Goal: Information Seeking & Learning: Learn about a topic

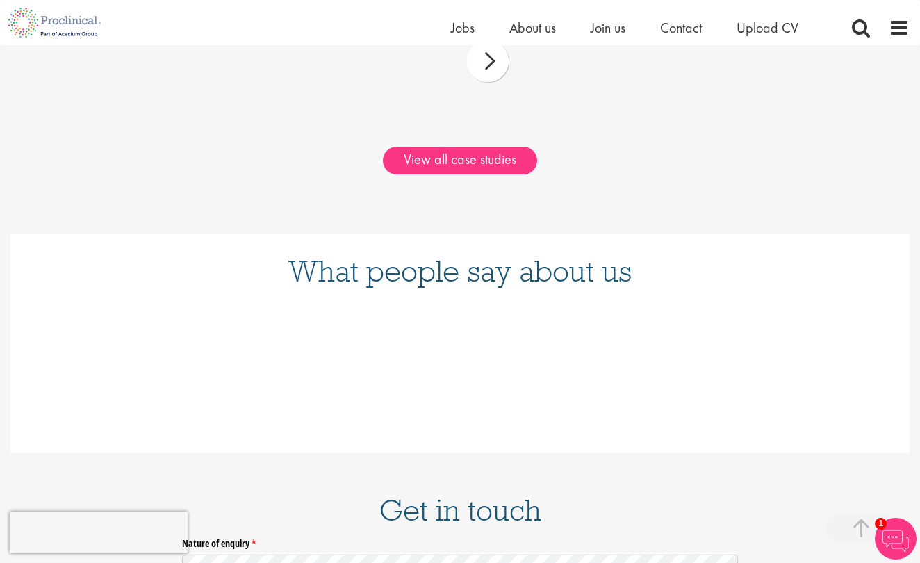
scroll to position [1541, 0]
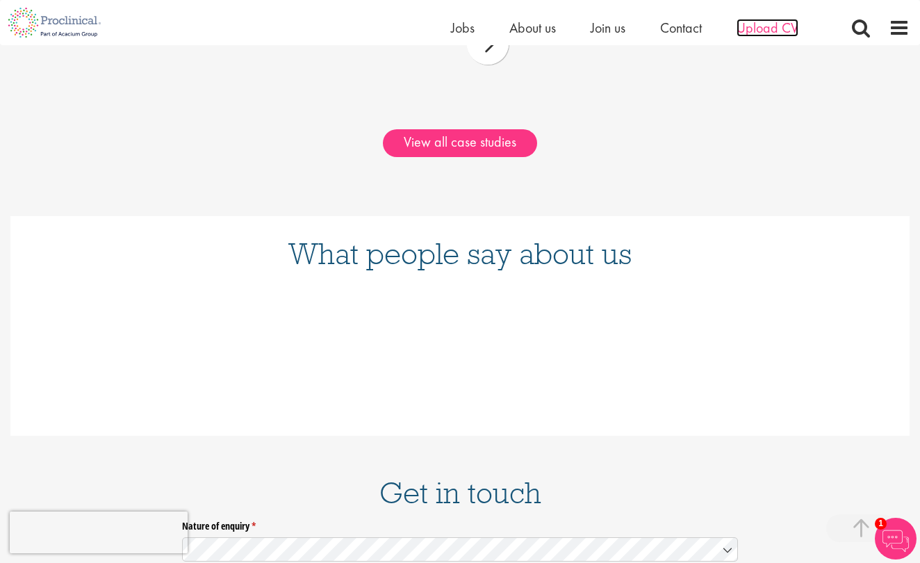
click at [762, 30] on span "Upload CV" at bounding box center [768, 28] width 62 height 18
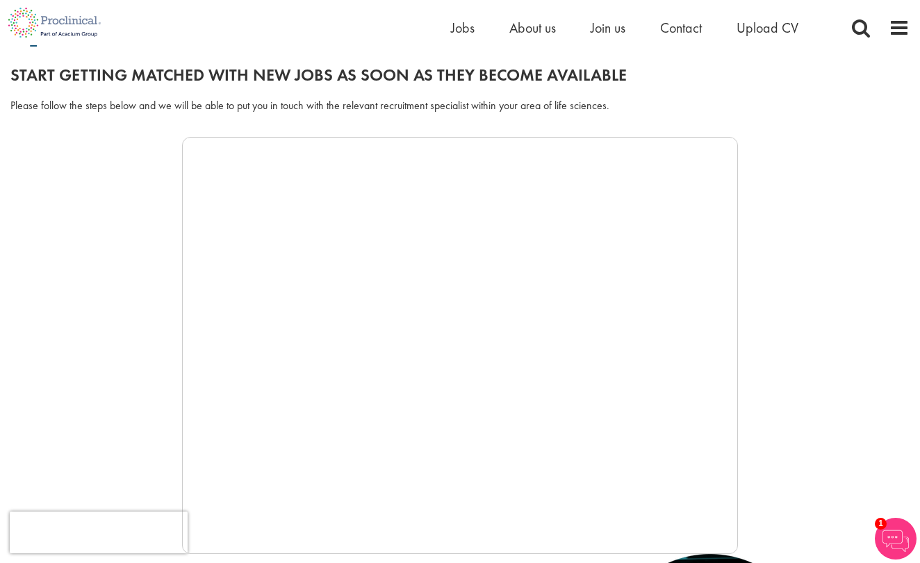
scroll to position [146, 0]
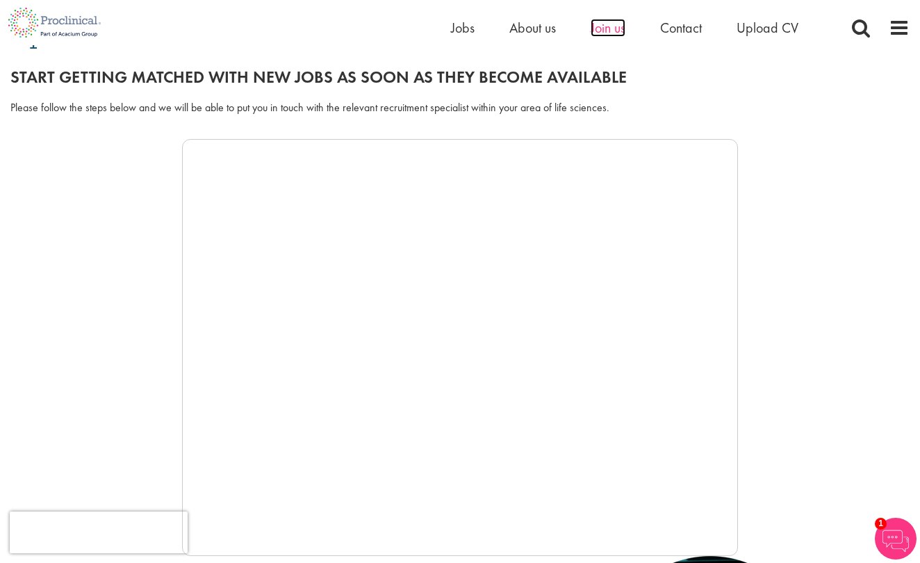
click at [619, 20] on span "Join us" at bounding box center [608, 28] width 35 height 18
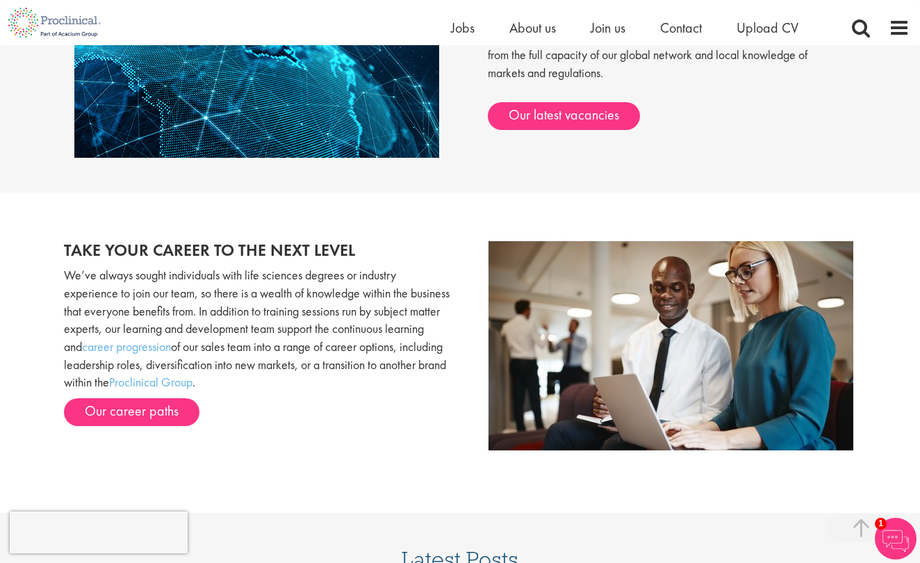
scroll to position [1243, 0]
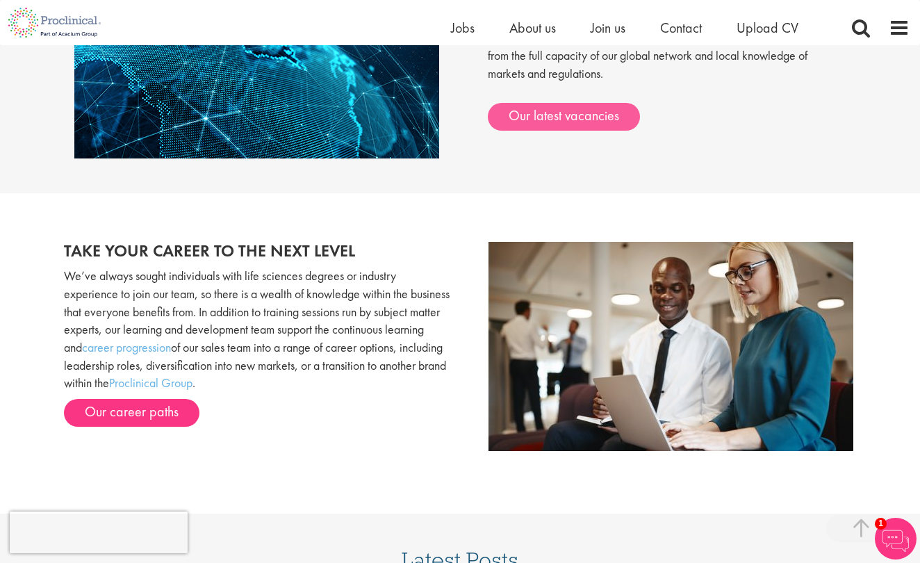
click at [578, 103] on link "Our latest vacancies" at bounding box center [564, 117] width 152 height 28
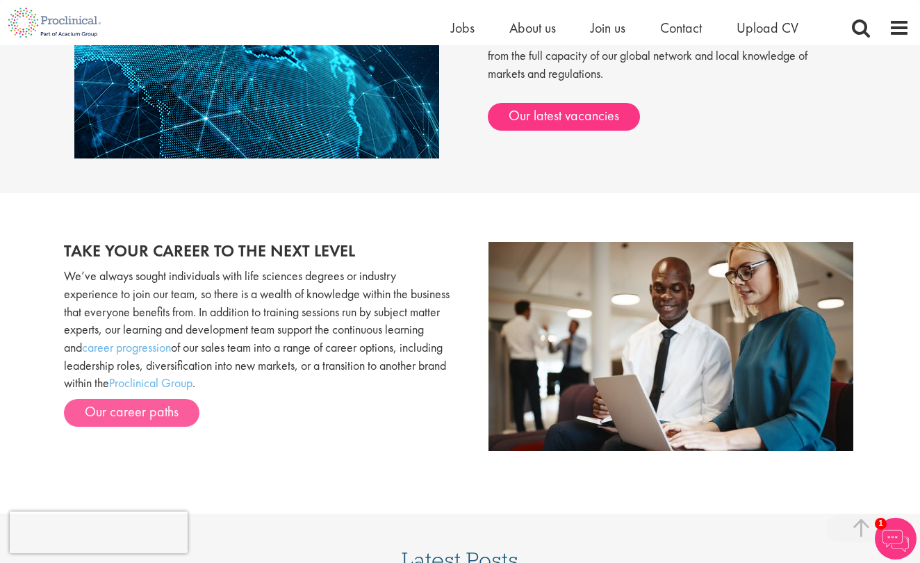
click at [160, 402] on link "Our career paths" at bounding box center [132, 413] width 136 height 28
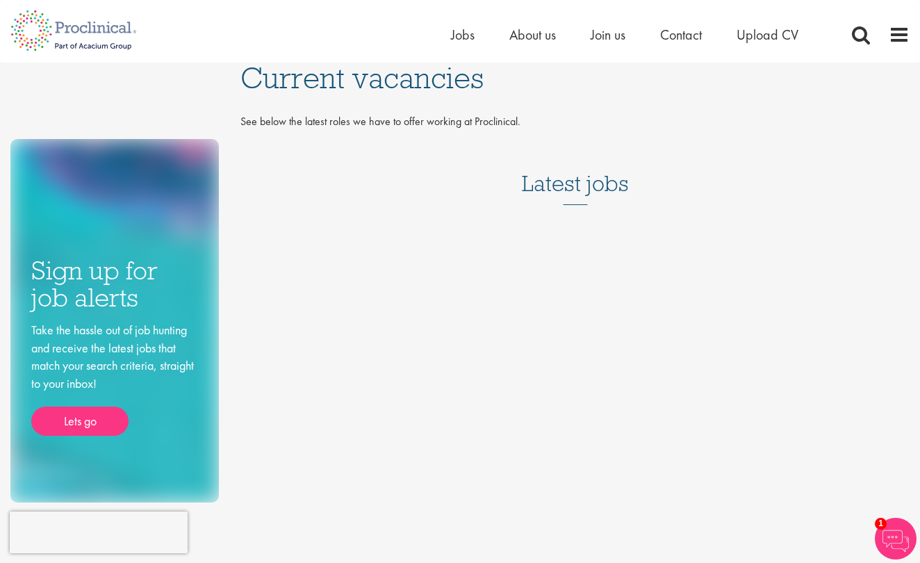
click at [550, 184] on h3 "Latest jobs" at bounding box center [575, 171] width 107 height 68
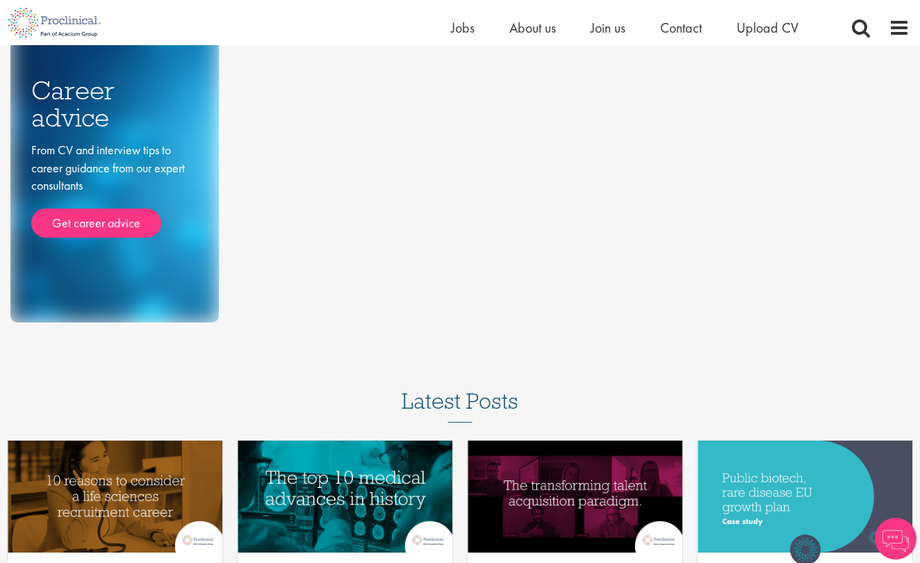
scroll to position [161, 0]
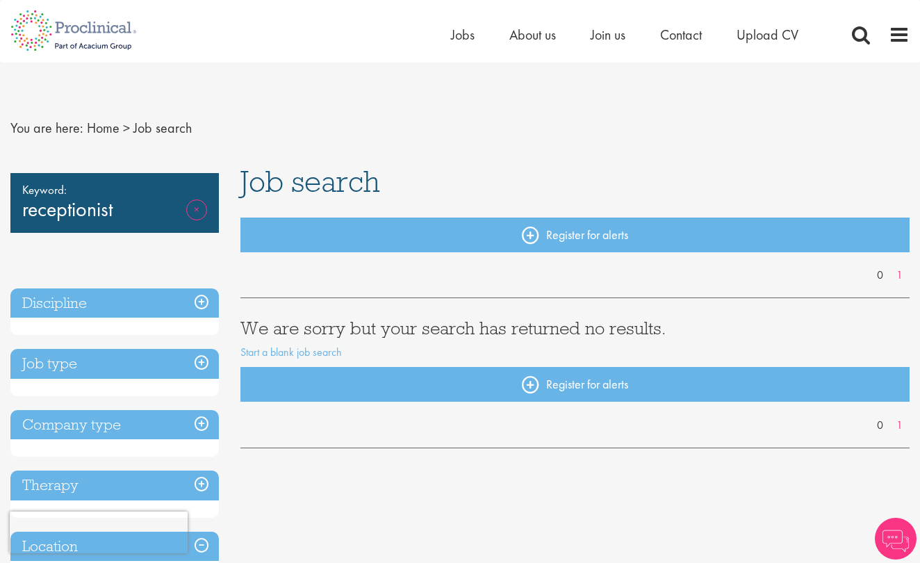
click at [204, 213] on link "Remove" at bounding box center [196, 219] width 21 height 40
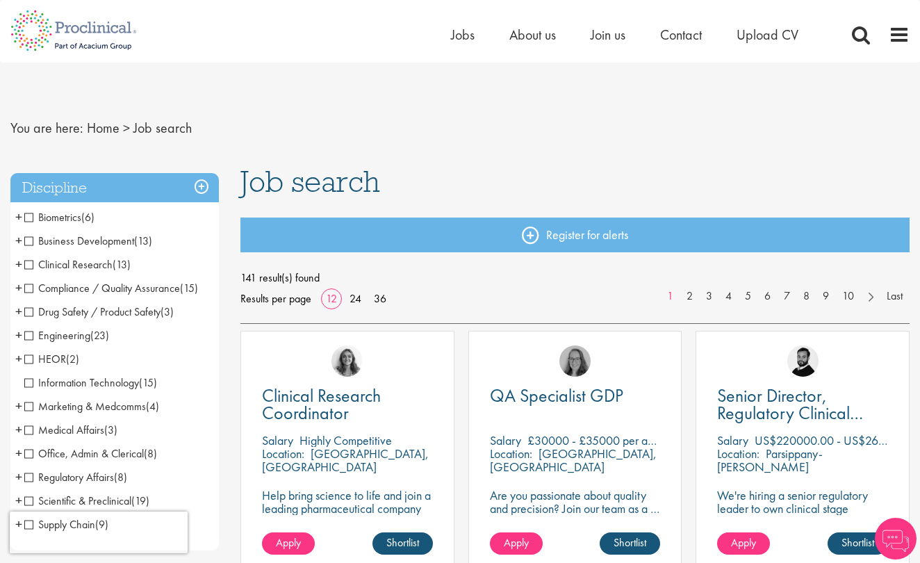
click at [128, 238] on span "Business Development" at bounding box center [79, 241] width 110 height 15
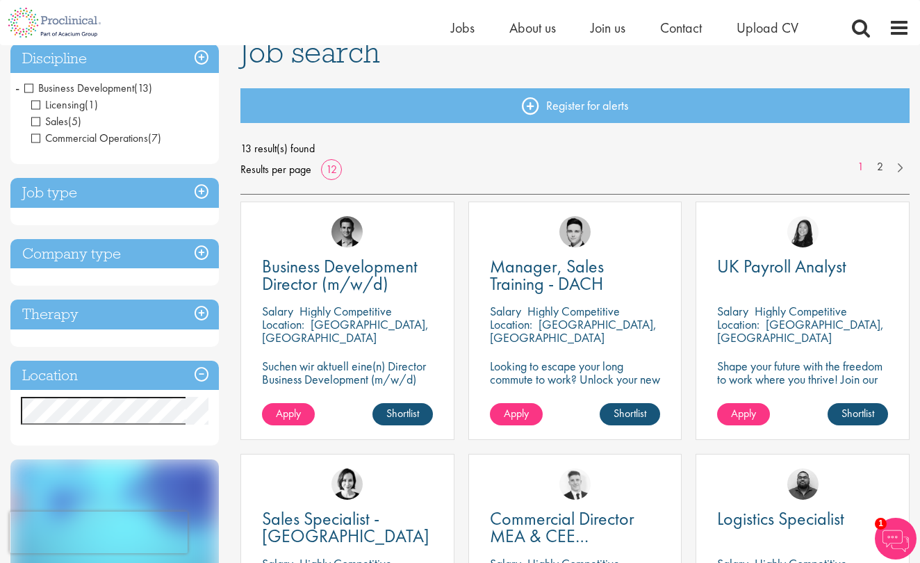
scroll to position [116, 0]
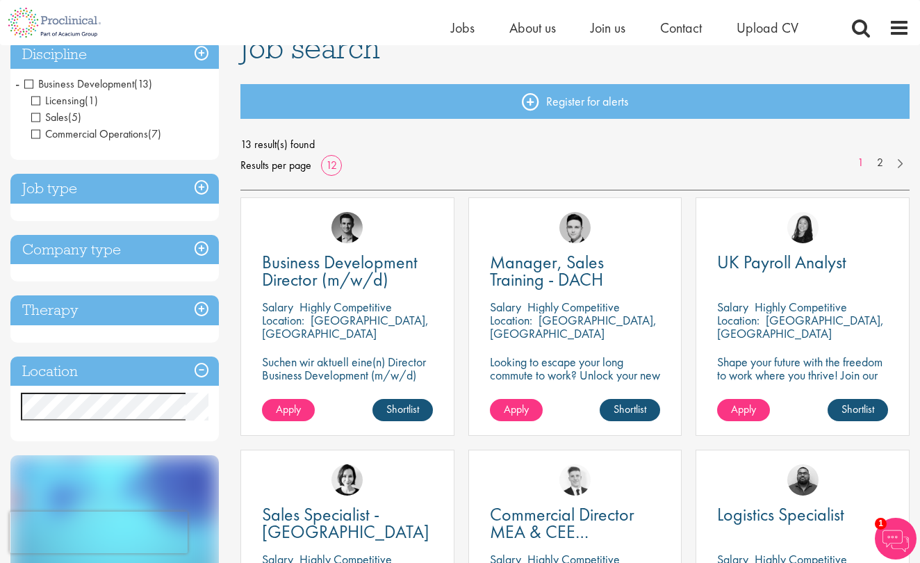
click at [158, 339] on div "Therapy Analgesics & Anaesthetics (1) Cardiovascular (1) Oncology (1) Rare dise…" at bounding box center [114, 318] width 209 height 47
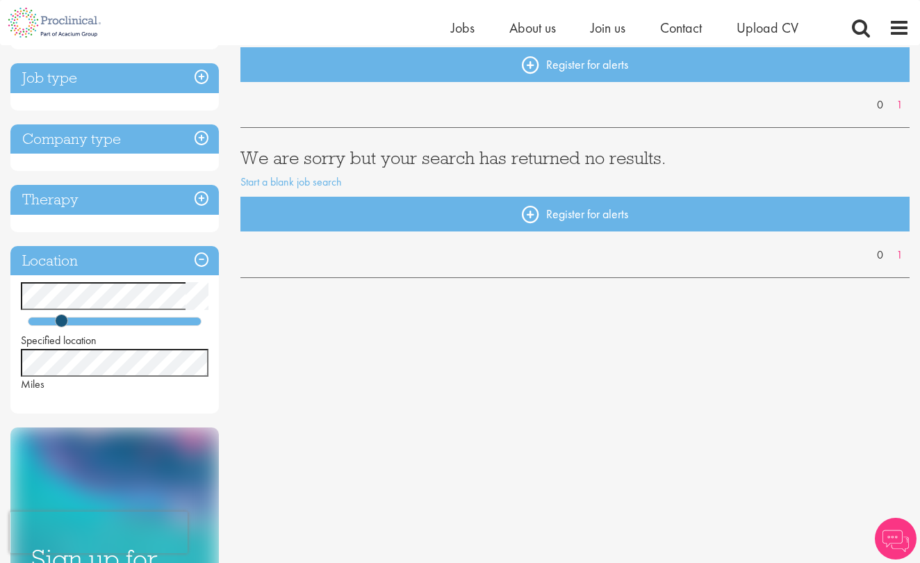
scroll to position [156, 0]
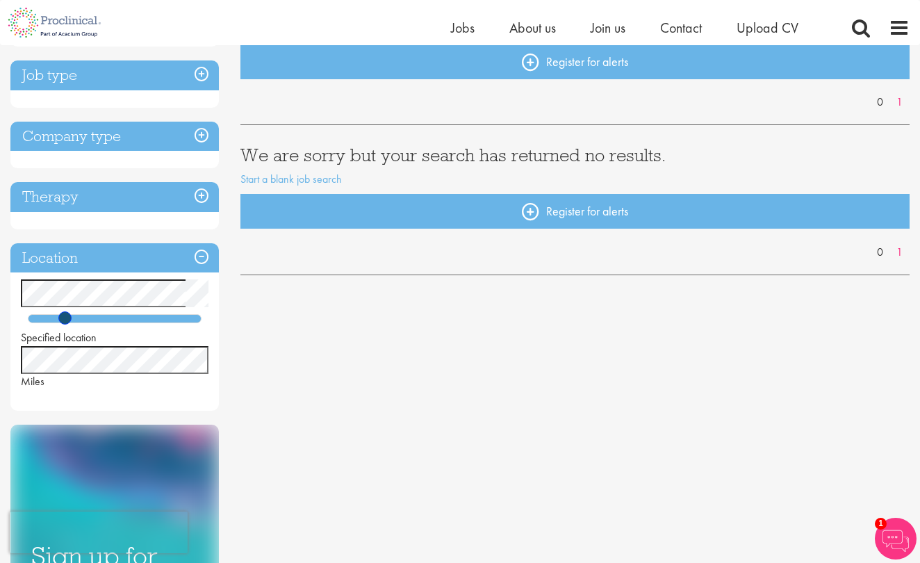
drag, startPoint x: 55, startPoint y: 316, endPoint x: 72, endPoint y: 318, distance: 16.8
click at [72, 318] on span at bounding box center [64, 317] width 13 height 13
